Goal: Ask a question: Seek information or help from site administrators or community

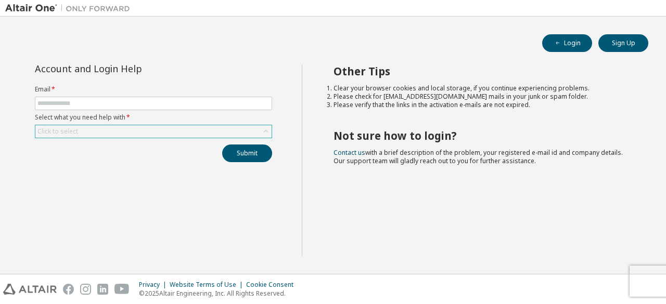
click at [143, 128] on div "Click to select" at bounding box center [153, 131] width 236 height 12
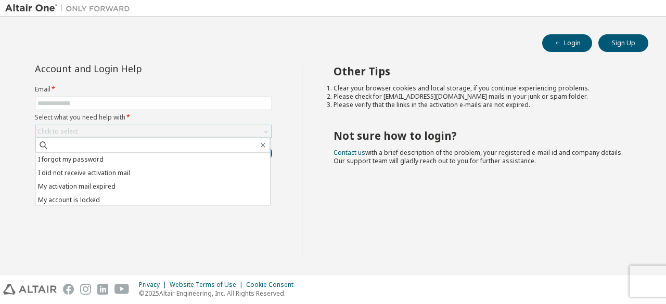
click at [200, 125] on div "Click to select I forgot my password I did not receive activation mail My activ…" at bounding box center [153, 132] width 237 height 14
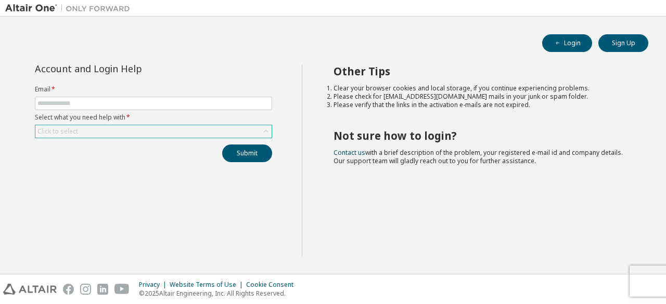
click at [108, 133] on div "Click to select" at bounding box center [153, 131] width 236 height 12
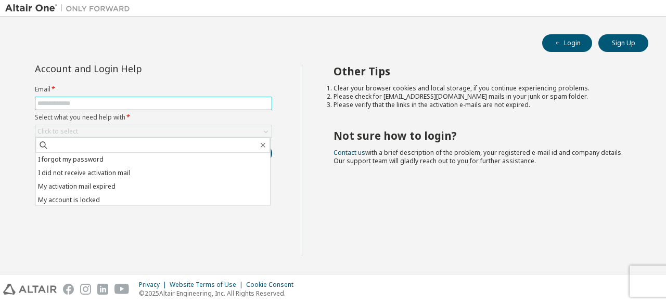
click at [188, 103] on input "text" at bounding box center [153, 103] width 232 height 8
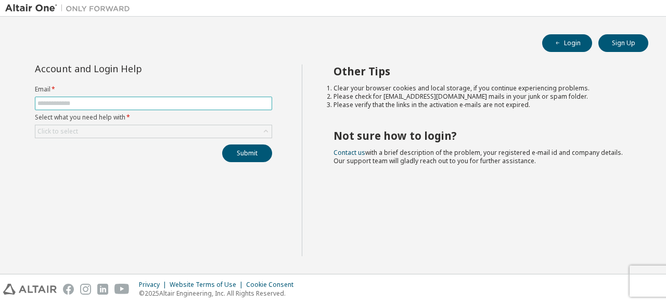
type input "**********"
click at [161, 128] on div "Click to select" at bounding box center [153, 131] width 236 height 12
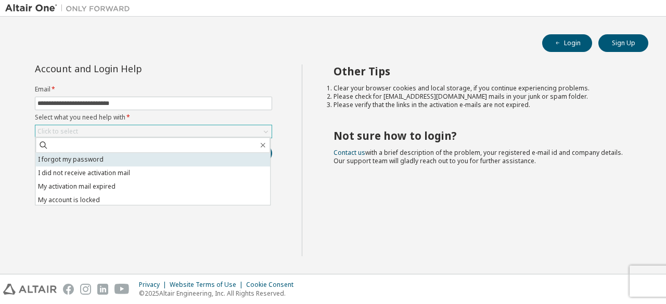
click at [129, 159] on li "I forgot my password" at bounding box center [152, 160] width 235 height 14
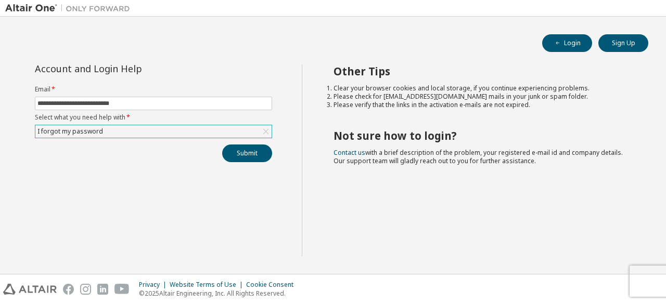
click at [207, 133] on div "I forgot my password" at bounding box center [153, 131] width 236 height 12
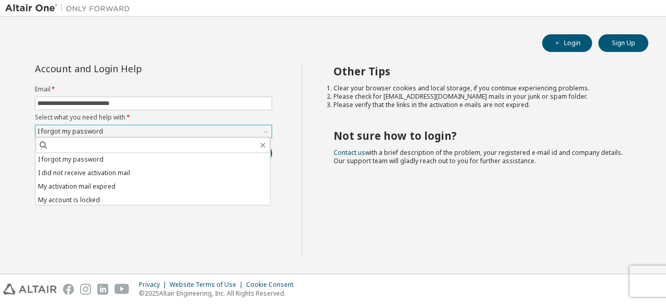
click at [206, 133] on div "I forgot my password" at bounding box center [153, 131] width 236 height 12
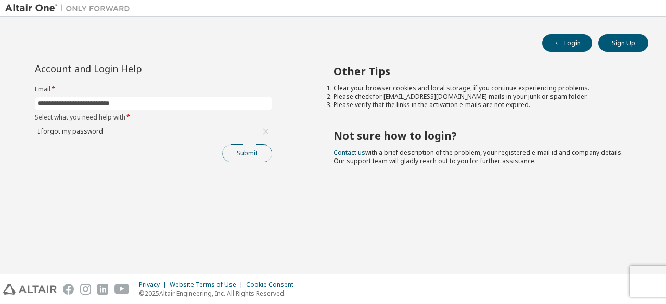
click at [235, 150] on button "Submit" at bounding box center [247, 154] width 50 height 18
click at [235, 155] on button "Submit" at bounding box center [247, 154] width 50 height 18
